Goal: Transaction & Acquisition: Obtain resource

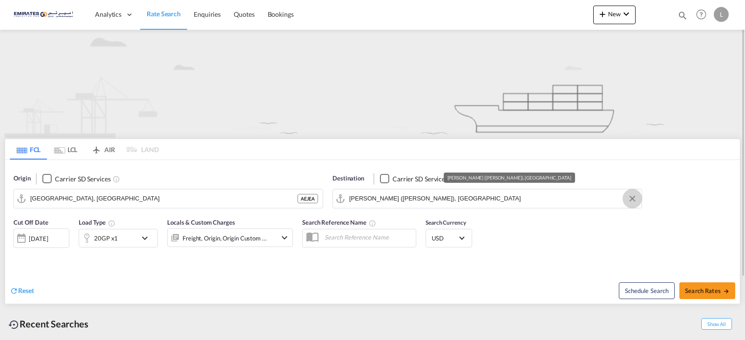
click at [631, 200] on button "Clear Input" at bounding box center [632, 199] width 14 height 14
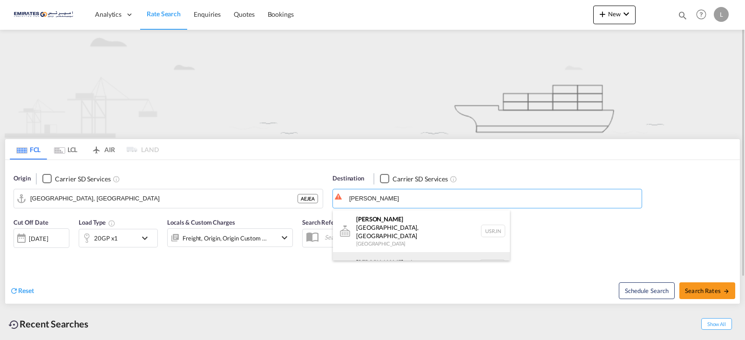
click at [395, 252] on div "[PERSON_NAME] erdam [GEOGRAPHIC_DATA] NLRTM" at bounding box center [421, 266] width 177 height 28
type input "[GEOGRAPHIC_DATA], NLRTM"
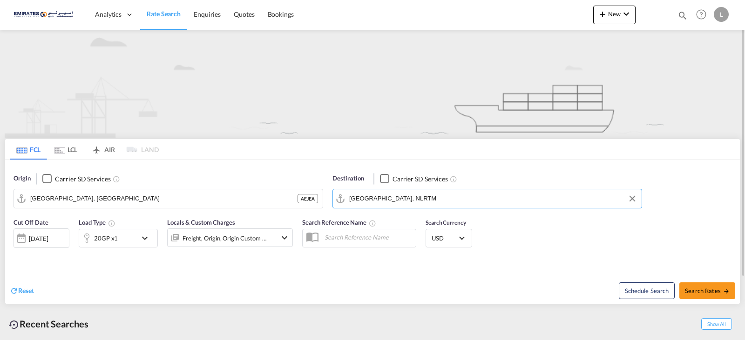
click at [143, 242] on md-icon "icon-chevron-down" at bounding box center [147, 238] width 16 height 11
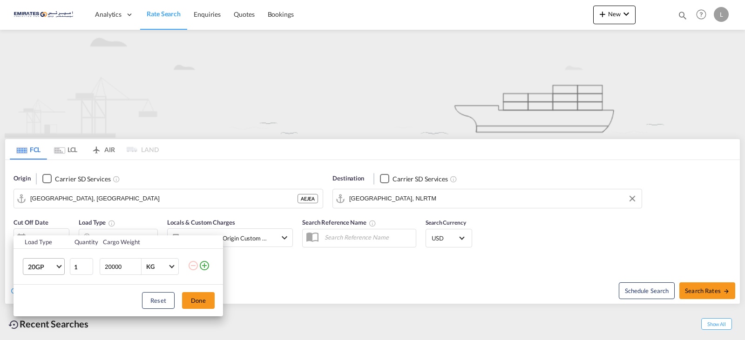
click at [54, 269] on span "20GP" at bounding box center [41, 267] width 27 height 9
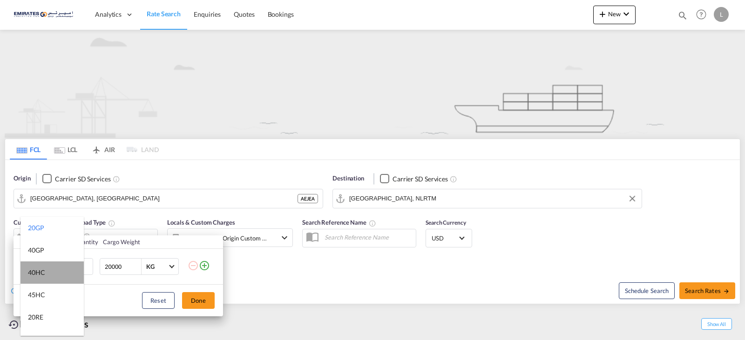
click at [57, 267] on md-option "40HC" at bounding box center [51, 273] width 63 height 22
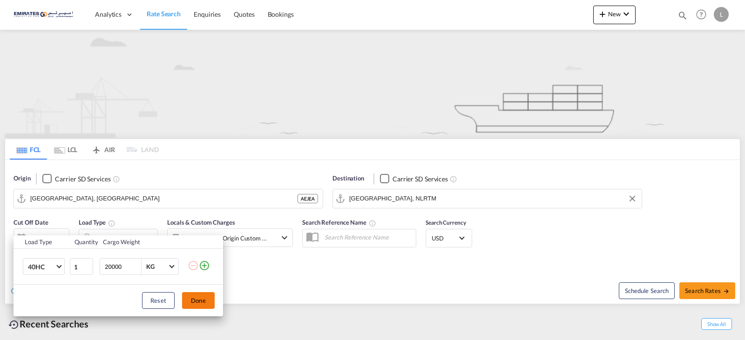
click at [196, 305] on button "Done" at bounding box center [198, 300] width 33 height 17
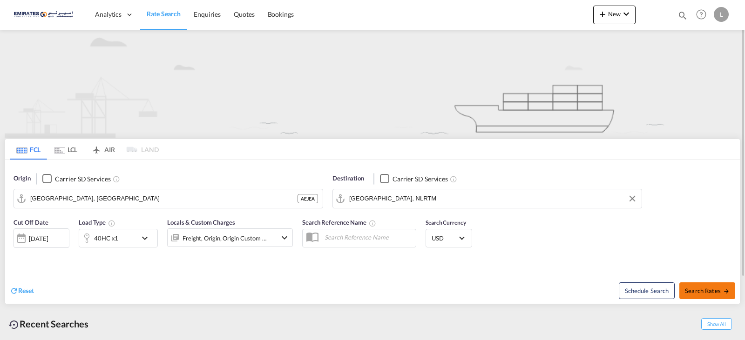
click at [707, 290] on span "Search Rates" at bounding box center [707, 290] width 45 height 7
type input "AEJEA to NLRTM / [DATE]"
